Goal: Information Seeking & Learning: Learn about a topic

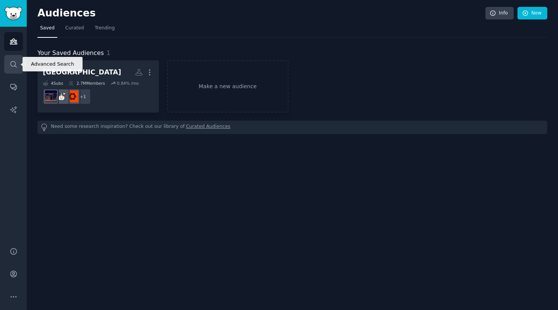
click at [14, 63] on icon "Sidebar" at bounding box center [14, 64] width 8 height 8
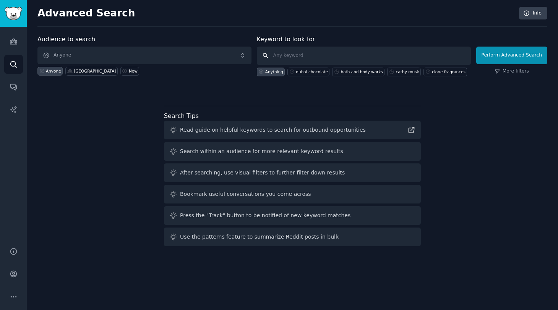
click at [284, 57] on input "text" at bounding box center [364, 56] width 214 height 18
type input "[PERSON_NAME] hand soap"
click at [508, 53] on button "Perform Advanced Search" at bounding box center [511, 56] width 71 height 18
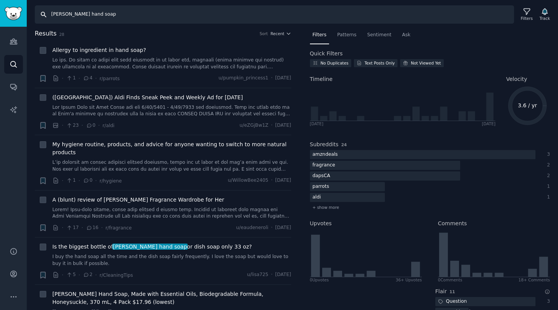
drag, startPoint x: 78, startPoint y: 15, endPoint x: 121, endPoint y: 15, distance: 43.2
click at [121, 15] on input "[PERSON_NAME] hand soap" at bounding box center [274, 14] width 479 height 18
click at [107, 15] on input "[PERSON_NAME] hand soap" at bounding box center [274, 14] width 479 height 18
drag, startPoint x: 51, startPoint y: 16, endPoint x: 146, endPoint y: 15, distance: 94.4
click at [146, 15] on input "[PERSON_NAME] hand soap" at bounding box center [274, 14] width 479 height 18
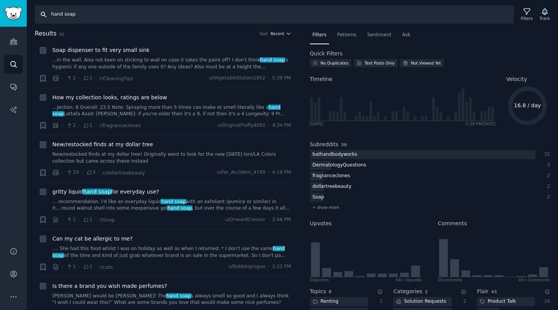
click at [282, 32] on span "Recent" at bounding box center [278, 33] width 14 height 5
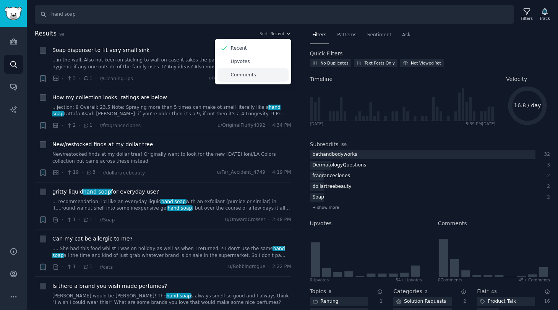
click at [260, 77] on div "Comments" at bounding box center [252, 74] width 71 height 13
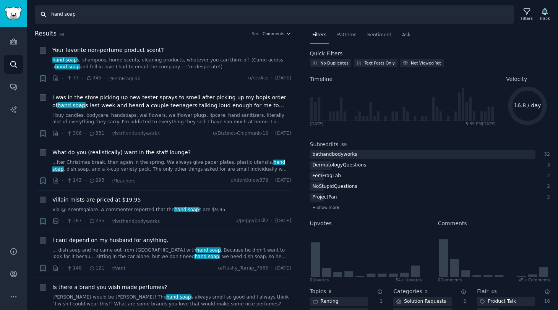
click at [83, 15] on input "hand soap" at bounding box center [274, 14] width 479 height 18
type input "hand soap [PERSON_NAME]"
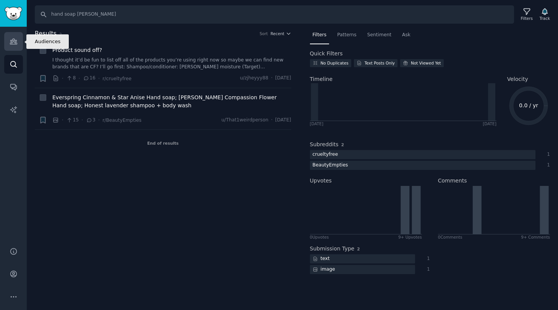
click at [13, 39] on icon "Sidebar" at bounding box center [14, 41] width 8 height 8
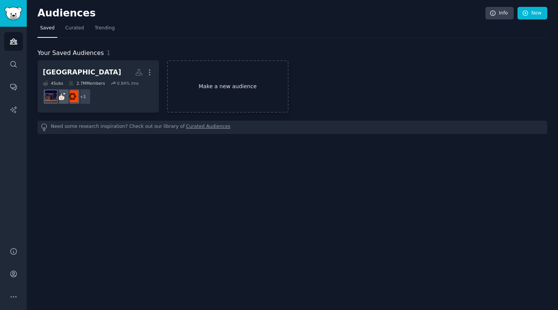
click at [192, 89] on link "Make a new audience" at bounding box center [228, 86] width 122 height 52
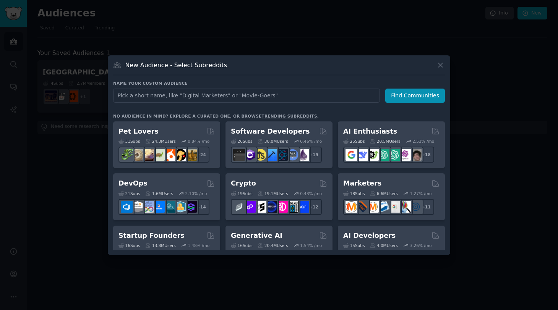
click at [20, 187] on div at bounding box center [279, 155] width 558 height 310
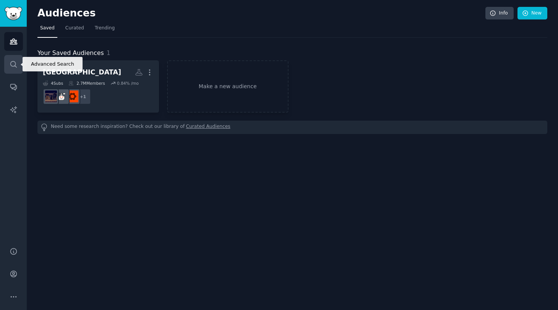
click at [10, 63] on icon "Sidebar" at bounding box center [14, 64] width 8 height 8
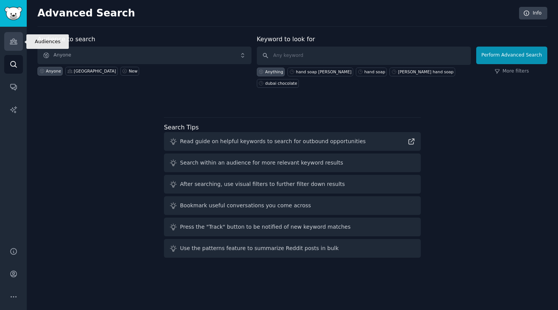
click at [11, 39] on icon "Sidebar" at bounding box center [14, 41] width 8 height 8
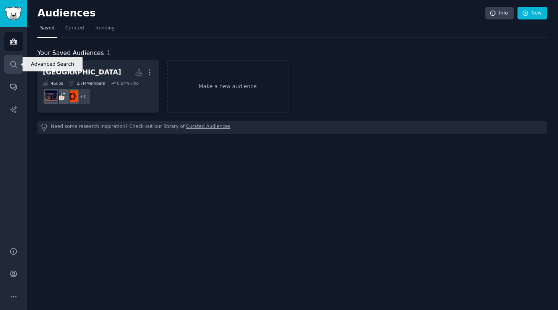
click at [12, 67] on icon "Sidebar" at bounding box center [14, 64] width 8 height 8
